Goal: Transaction & Acquisition: Obtain resource

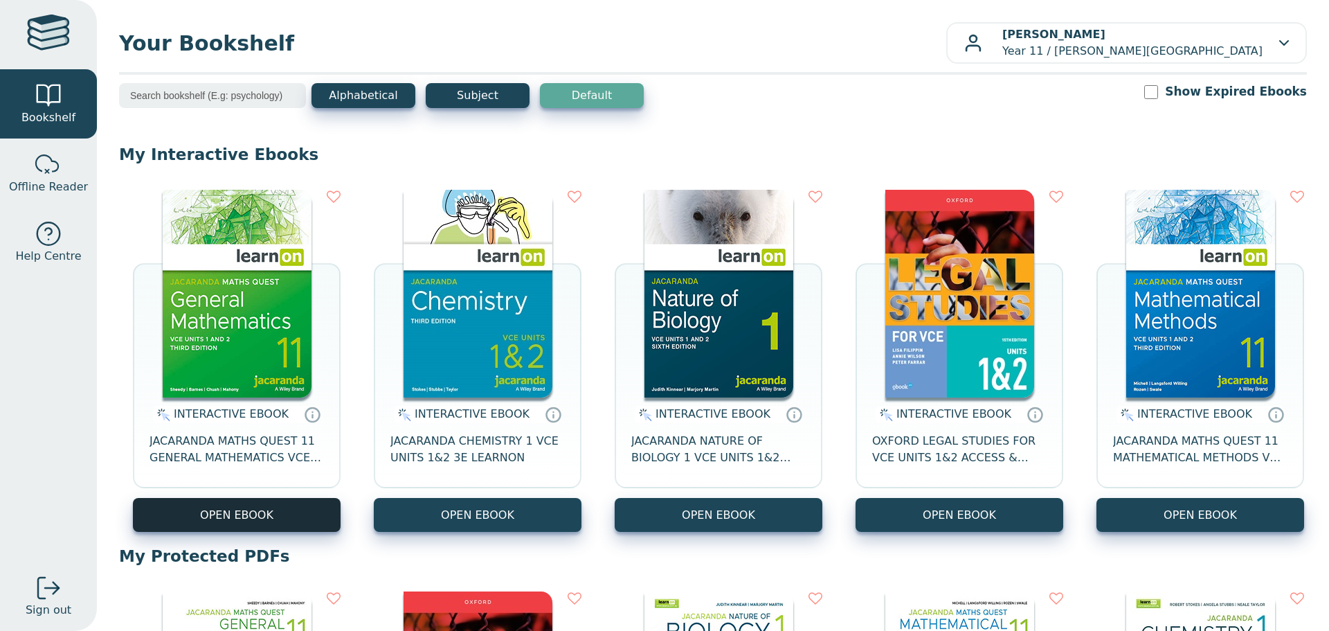
scroll to position [208, 0]
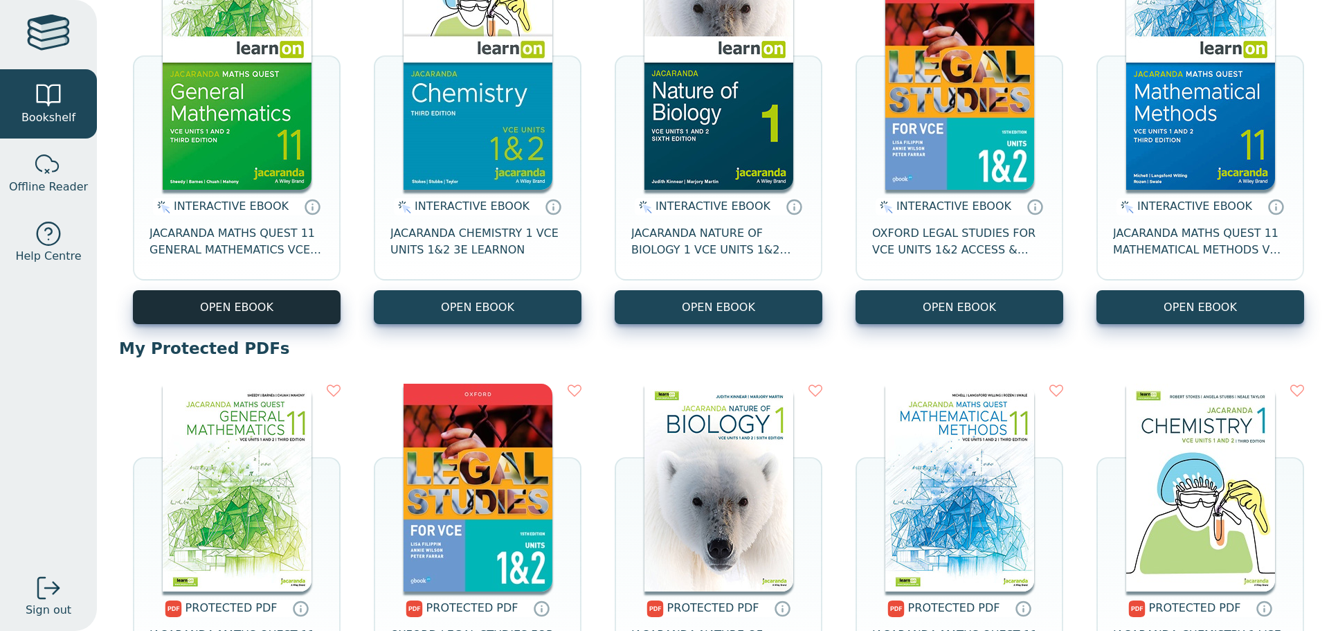
click at [241, 309] on button "OPEN EBOOK" at bounding box center [237, 307] width 208 height 34
click at [248, 291] on button "OPEN EBOOK" at bounding box center [237, 307] width 208 height 34
